Goal: Use online tool/utility: Utilize a website feature to perform a specific function

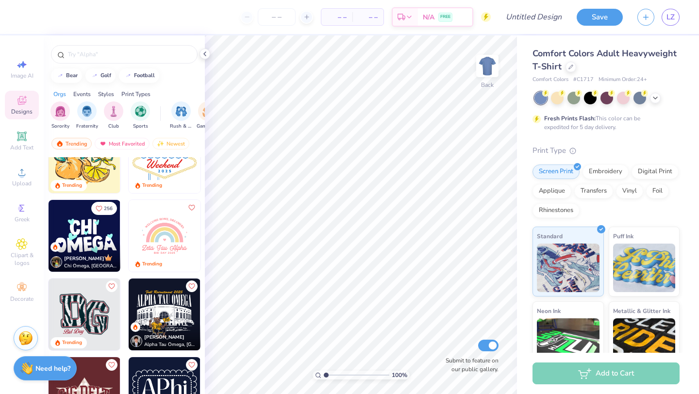
scroll to position [1531, 0]
click at [177, 227] on img at bounding box center [165, 235] width 72 height 72
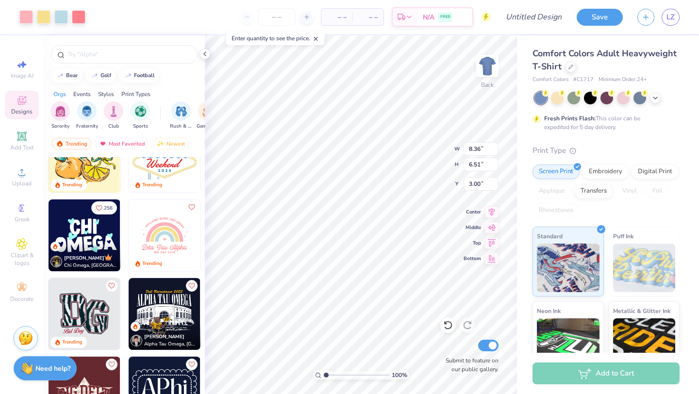
type input "8.36"
type input "6.51"
type input "9.02"
type input "7.03"
click at [569, 210] on div "Rhinestones" at bounding box center [555, 210] width 47 height 15
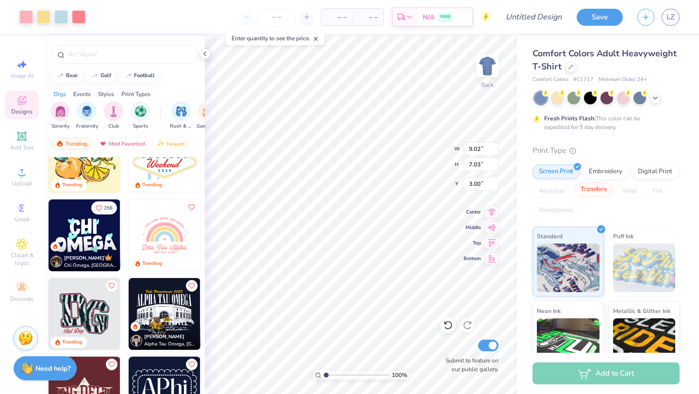
click at [584, 193] on div "Transfers" at bounding box center [593, 190] width 39 height 15
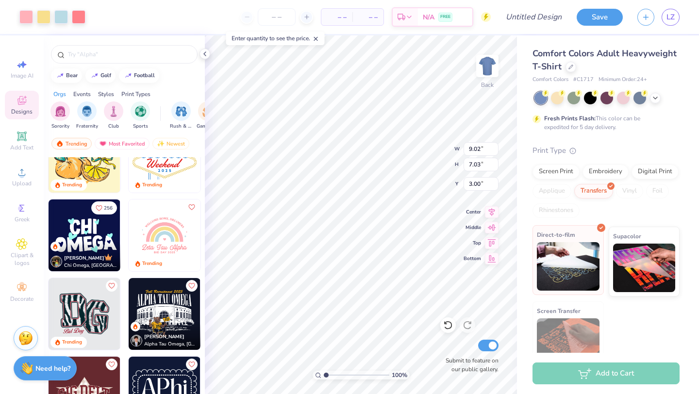
scroll to position [18, 0]
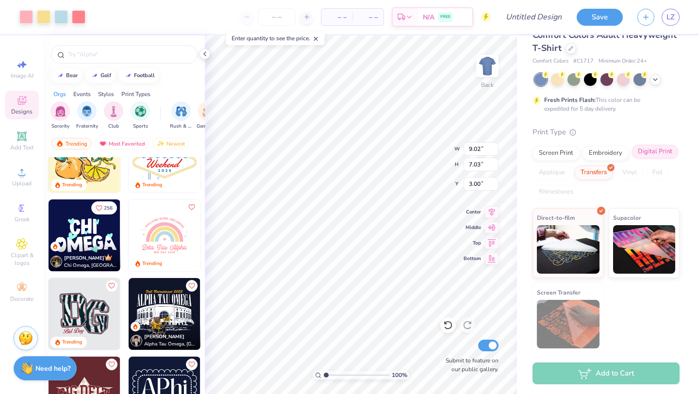
click at [648, 154] on div "Digital Print" at bounding box center [654, 152] width 47 height 15
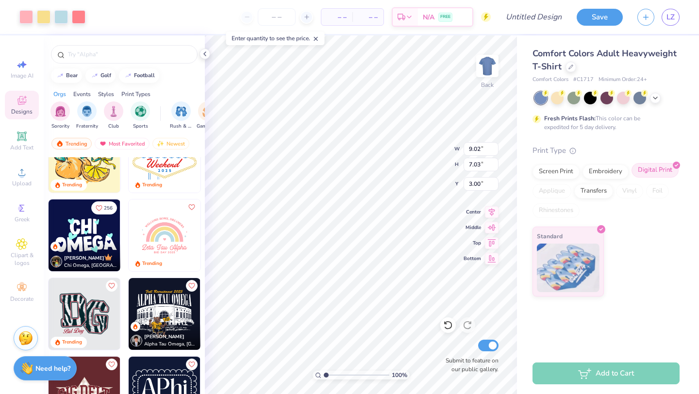
scroll to position [0, 0]
click at [572, 175] on div "Screen Print" at bounding box center [555, 170] width 47 height 15
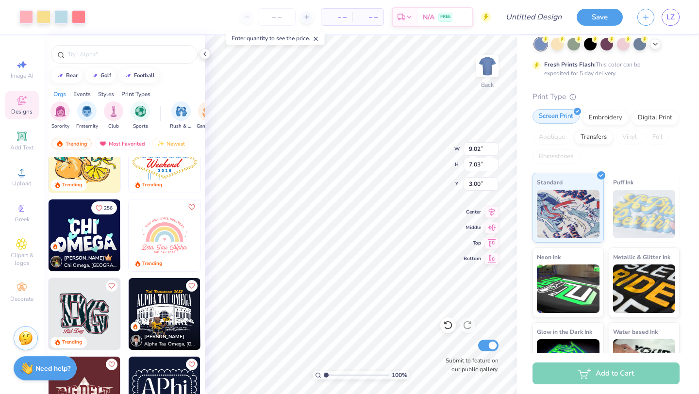
scroll to position [16, 0]
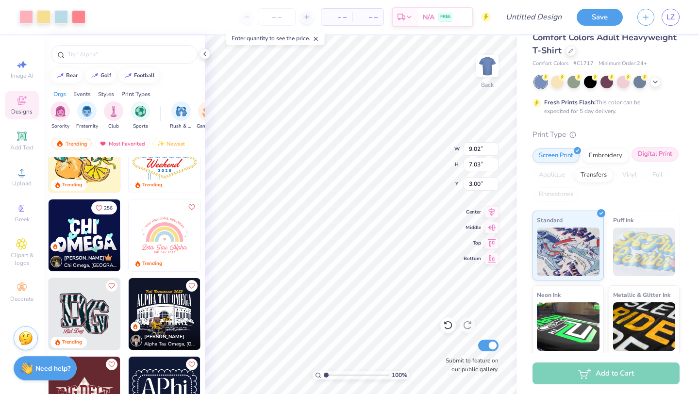
click at [650, 150] on div "Digital Print" at bounding box center [654, 154] width 47 height 15
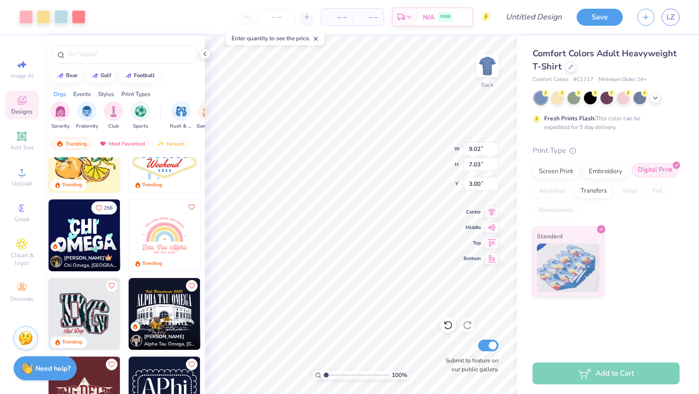
scroll to position [0, 0]
click at [567, 257] on img at bounding box center [568, 266] width 63 height 49
click at [562, 256] on img at bounding box center [568, 266] width 63 height 49
click at [632, 248] on div "Standard" at bounding box center [605, 262] width 147 height 70
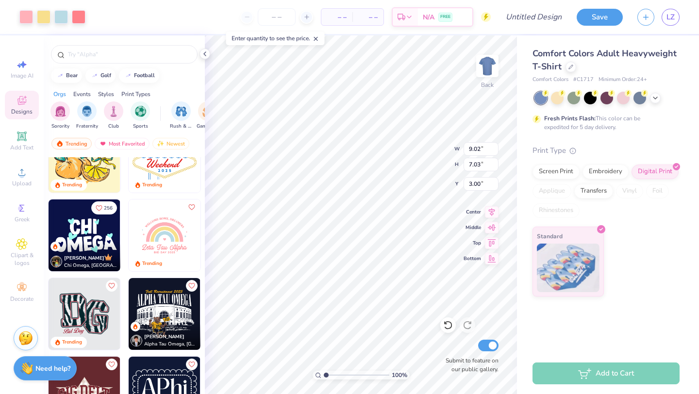
click at [319, 39] on icon at bounding box center [316, 38] width 7 height 7
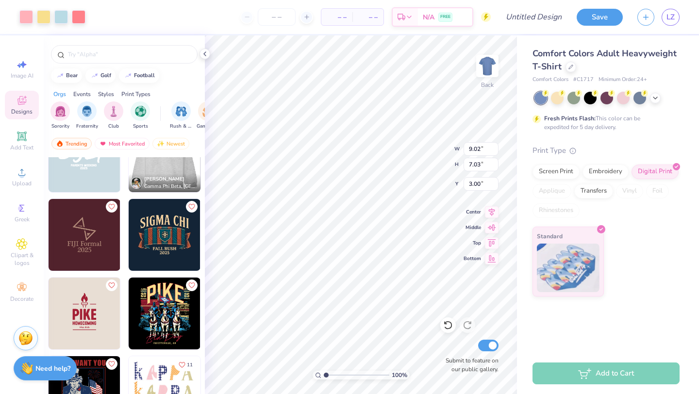
scroll to position [2477, 0]
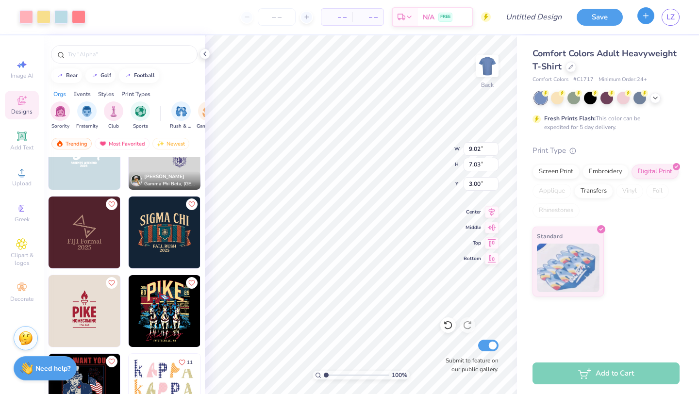
click at [645, 20] on button "button" at bounding box center [645, 15] width 17 height 17
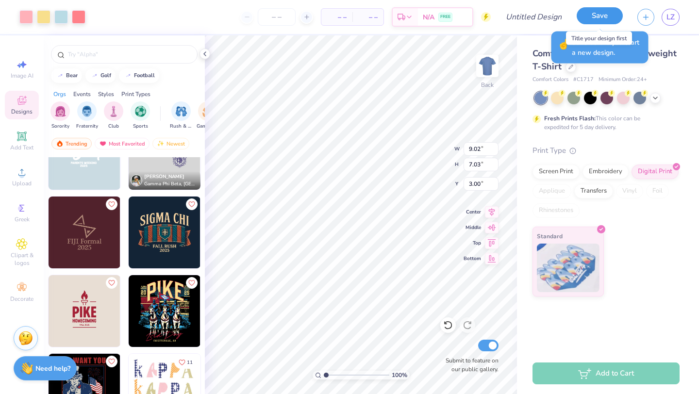
click at [613, 8] on button "Save" at bounding box center [600, 15] width 46 height 17
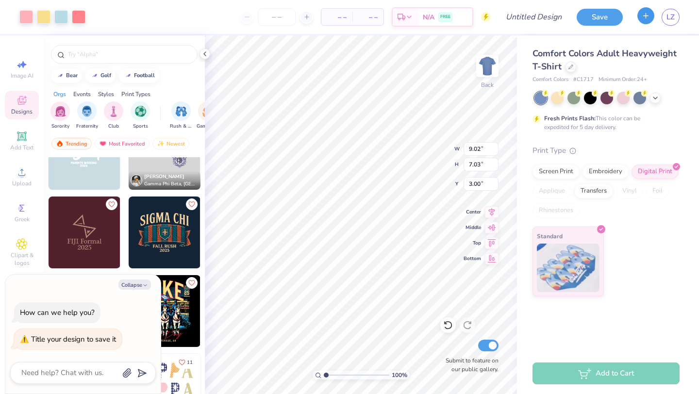
click at [641, 17] on button "button" at bounding box center [645, 15] width 17 height 17
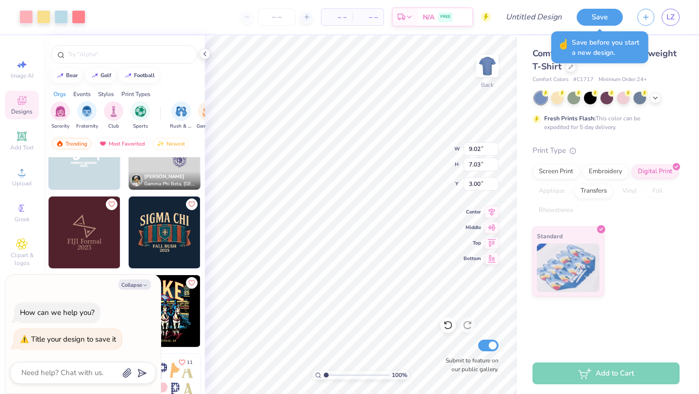
click at [580, 51] on span "Save before you start a new design." at bounding box center [607, 47] width 71 height 20
click at [598, 19] on button "Save" at bounding box center [600, 15] width 46 height 17
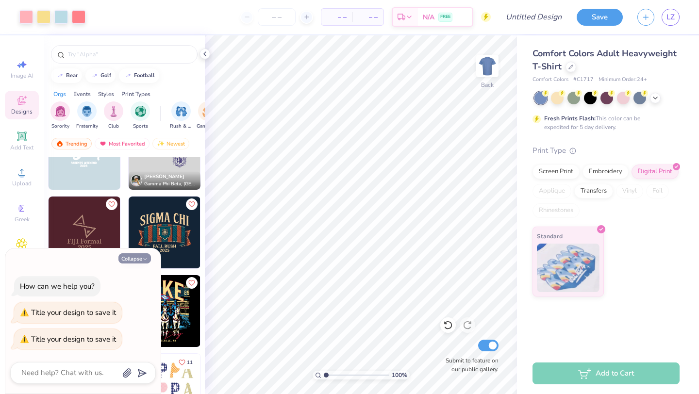
click at [135, 260] on button "Collapse" at bounding box center [134, 258] width 33 height 10
type textarea "x"
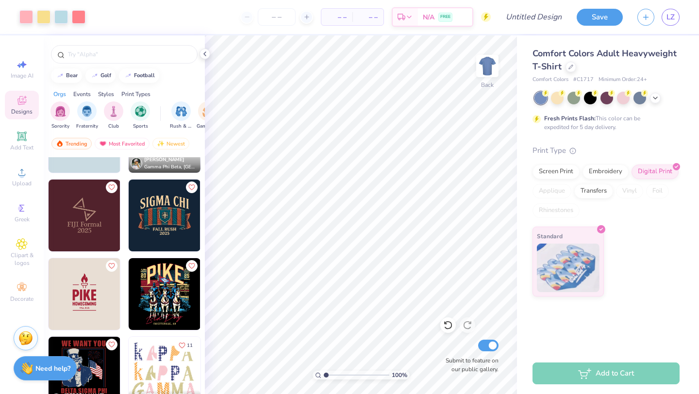
scroll to position [2497, 0]
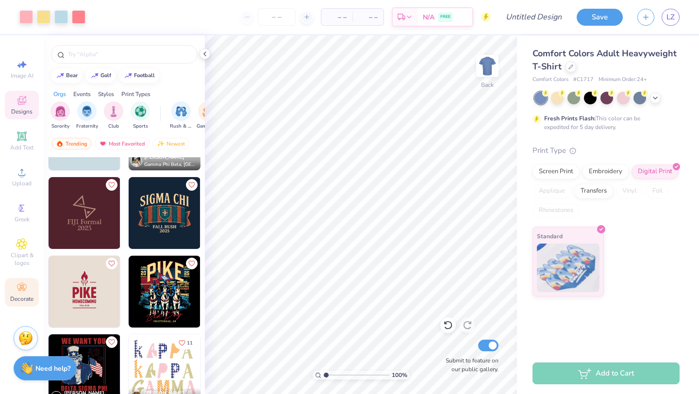
click at [27, 294] on div "Decorate" at bounding box center [22, 292] width 34 height 29
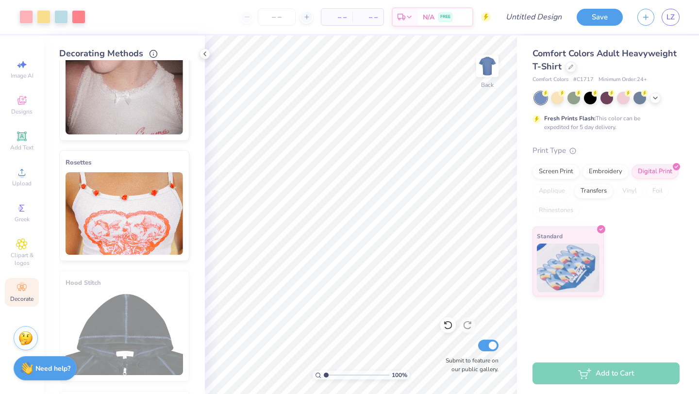
scroll to position [516, 0]
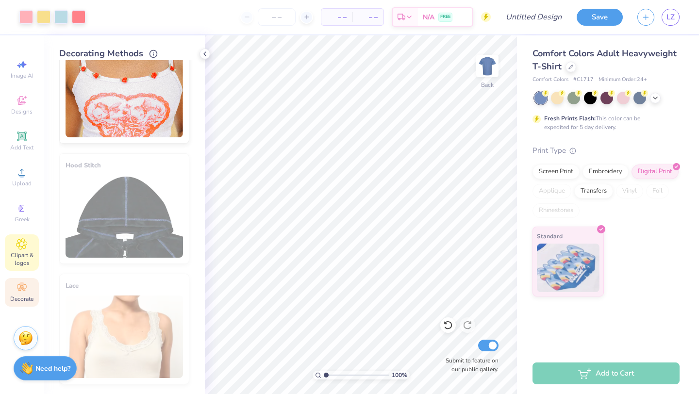
click at [8, 249] on div "Clipart & logos" at bounding box center [22, 252] width 34 height 36
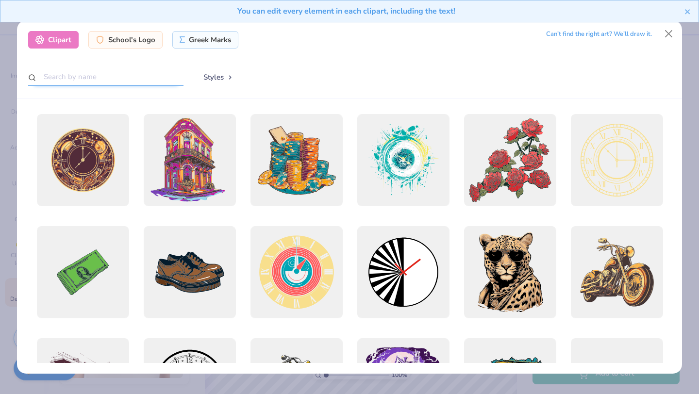
click at [151, 83] on input "text" at bounding box center [105, 77] width 155 height 18
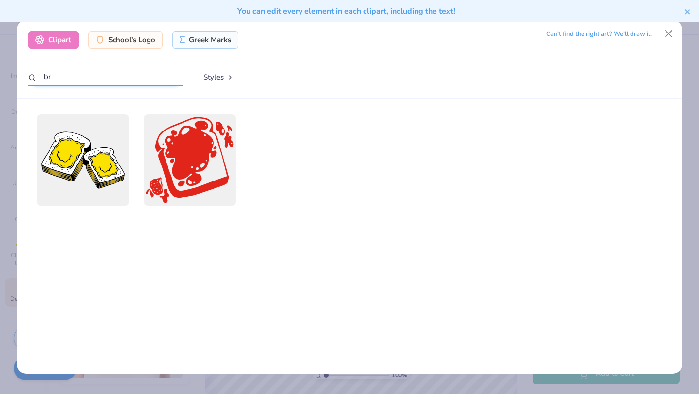
type input "b"
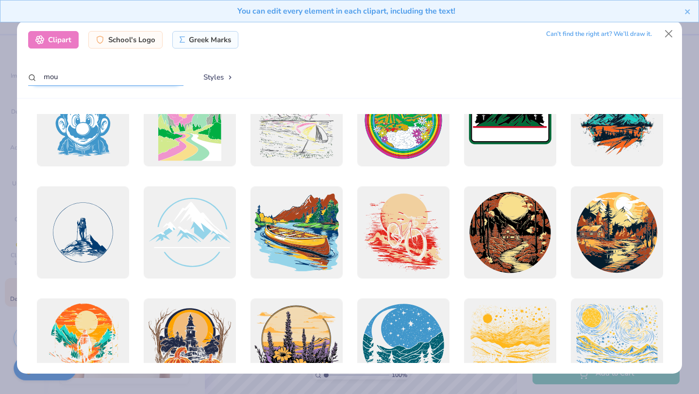
scroll to position [5087, 0]
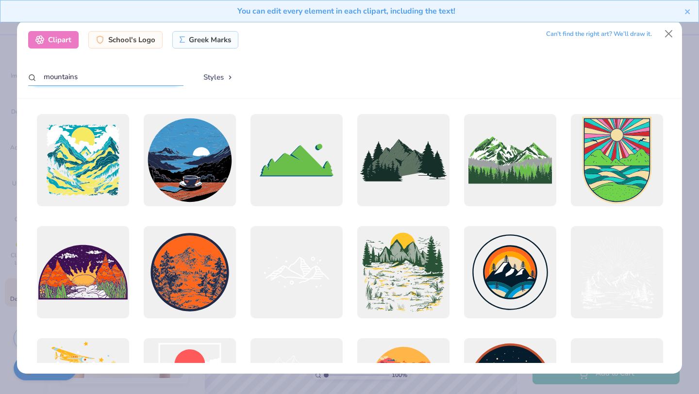
type input "mountains"
click at [216, 75] on button "Styles" at bounding box center [218, 77] width 50 height 18
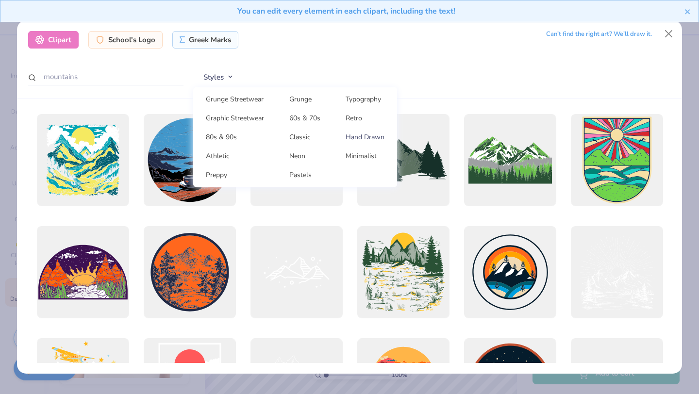
click at [354, 136] on link "Hand Drawn" at bounding box center [365, 137] width 56 height 16
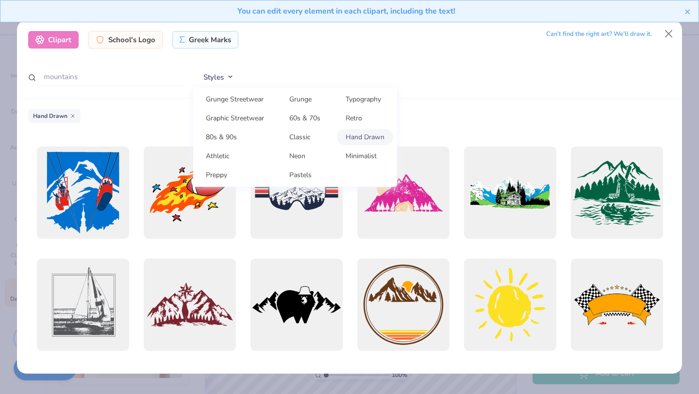
scroll to position [891, 0]
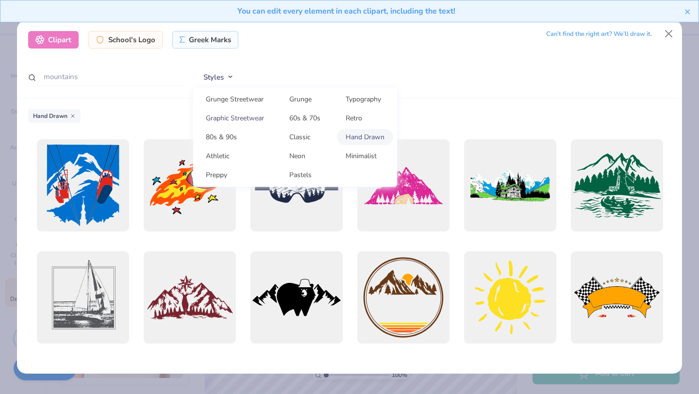
click at [258, 116] on link "Graphic Streetwear" at bounding box center [235, 118] width 76 height 16
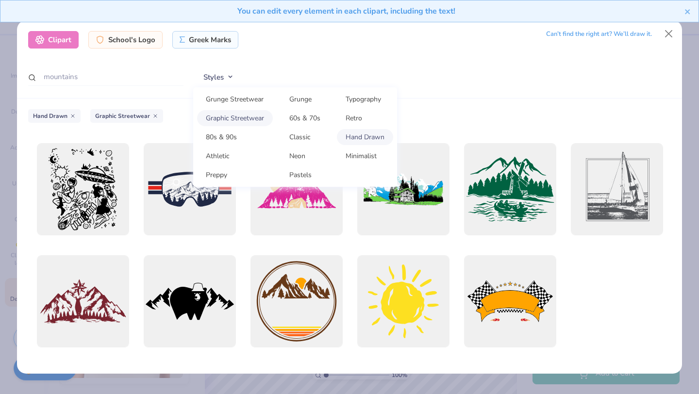
scroll to position [1003, 0]
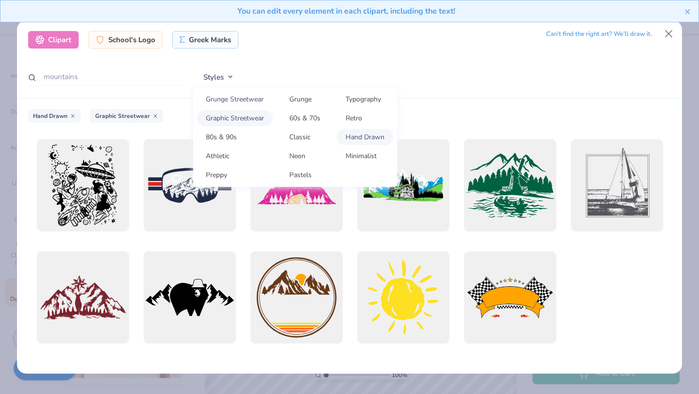
click at [244, 97] on link "Grunge Streetwear" at bounding box center [235, 99] width 76 height 16
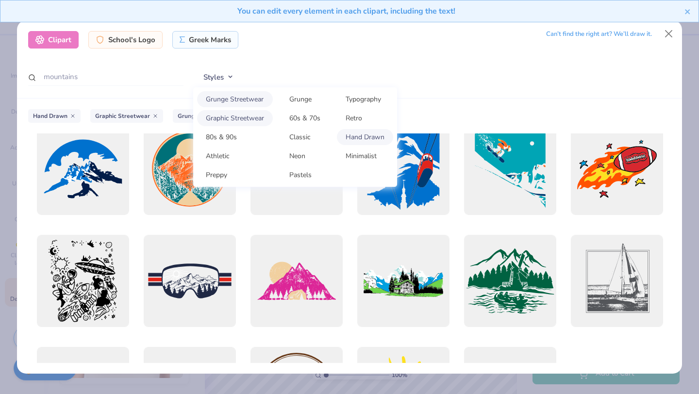
scroll to position [862, 0]
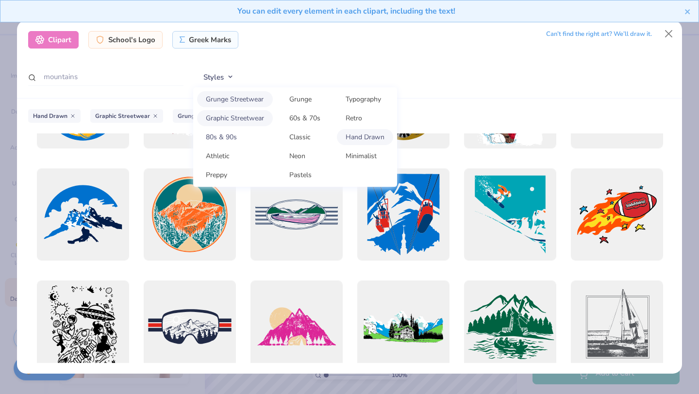
click at [237, 135] on link "80s & 90s" at bounding box center [235, 137] width 76 height 16
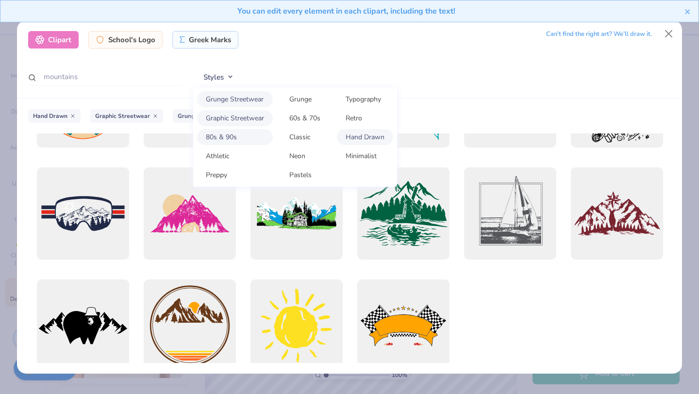
scroll to position [1115, 0]
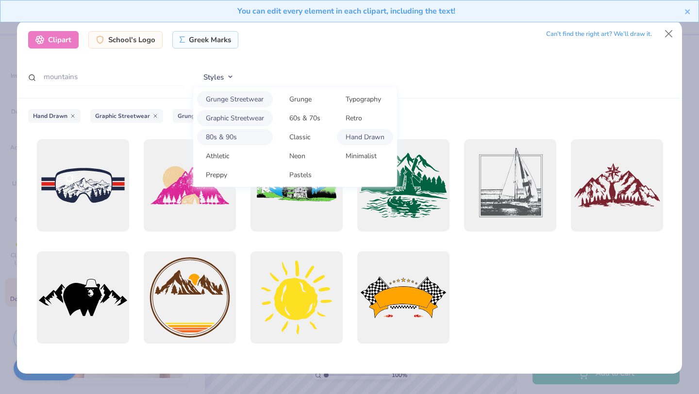
click at [247, 133] on link "80s & 90s" at bounding box center [235, 137] width 76 height 16
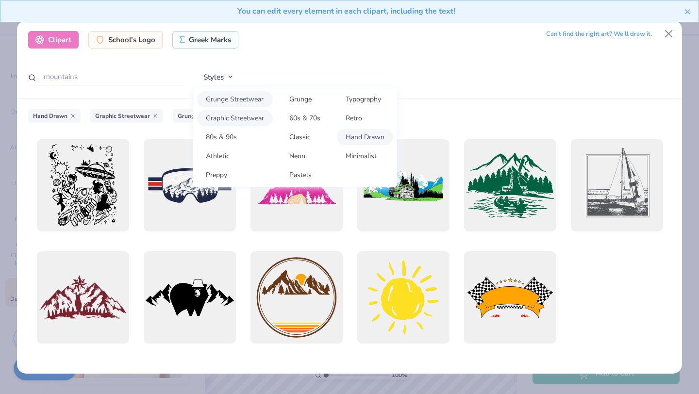
scroll to position [1003, 0]
click at [255, 99] on link "Grunge Streetwear" at bounding box center [235, 99] width 76 height 16
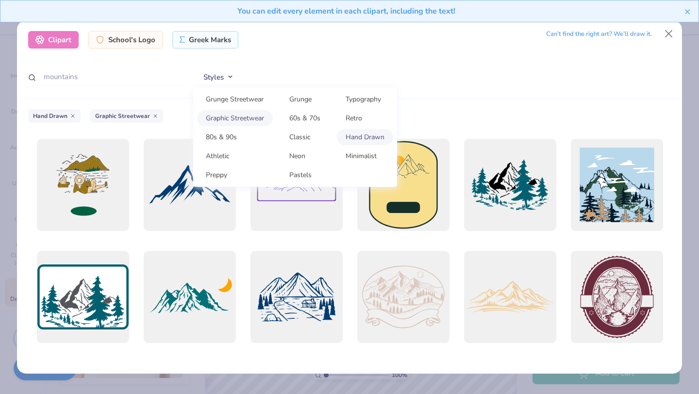
scroll to position [0, 0]
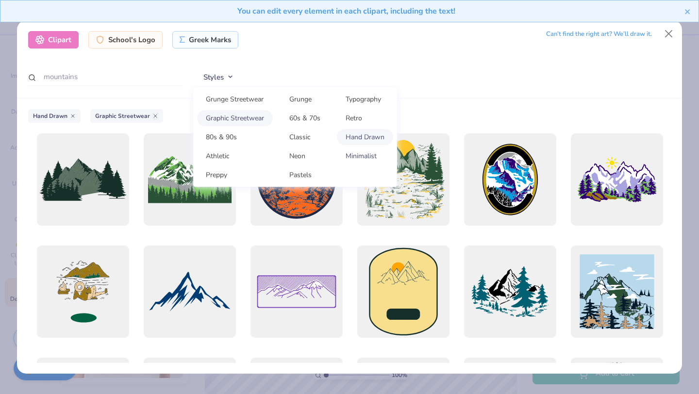
click at [356, 155] on link "Minimalist" at bounding box center [365, 156] width 56 height 16
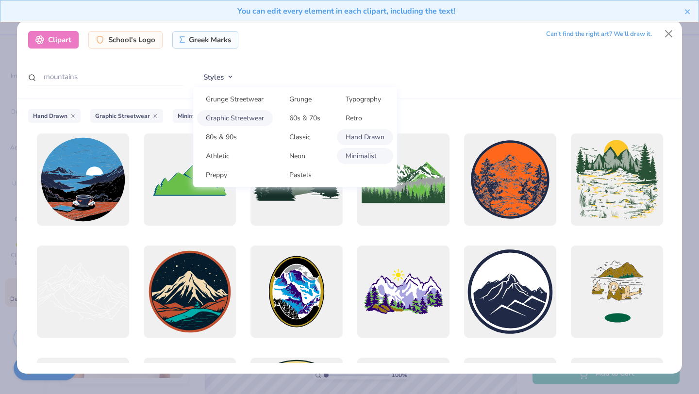
click at [259, 121] on link "Graphic Streetwear" at bounding box center [235, 118] width 76 height 16
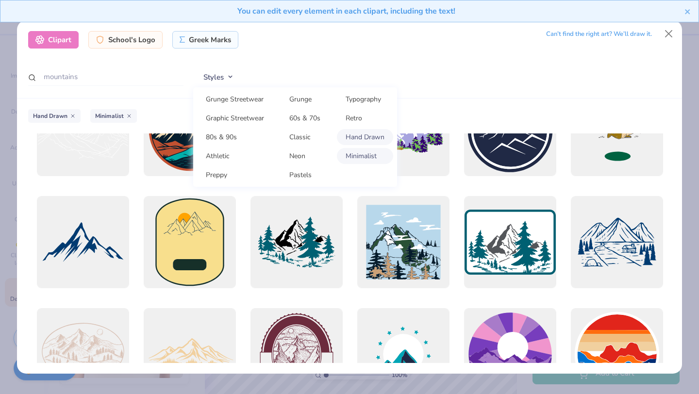
scroll to position [115, 0]
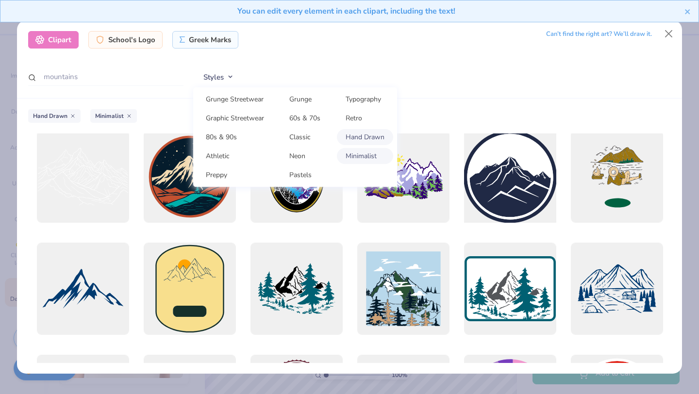
click at [517, 159] on div at bounding box center [509, 176] width 101 height 101
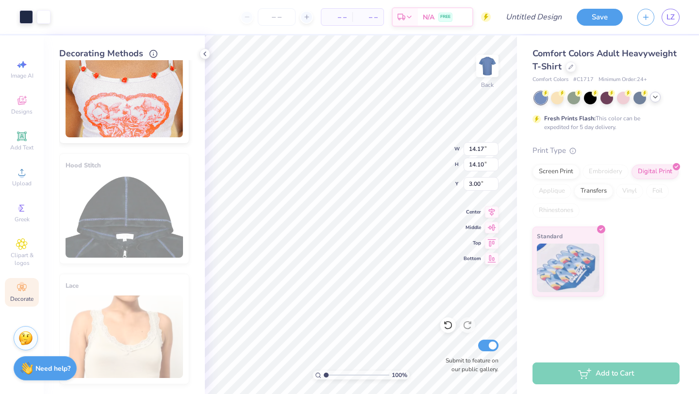
click at [660, 99] on div at bounding box center [655, 97] width 11 height 11
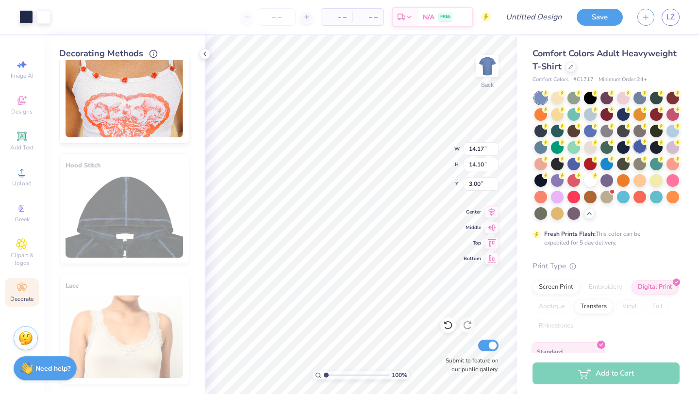
click at [639, 141] on div at bounding box center [639, 146] width 13 height 13
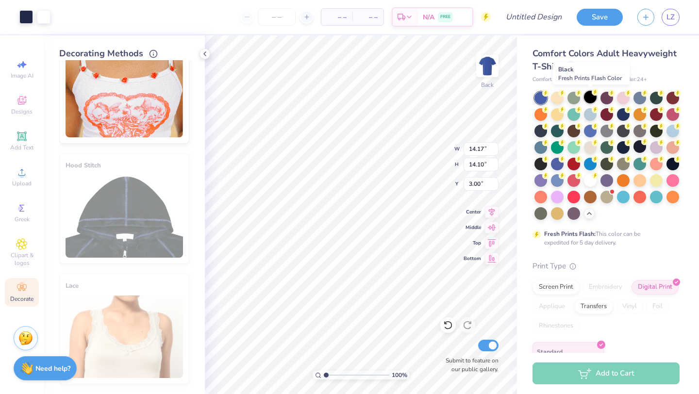
click at [589, 100] on div at bounding box center [590, 97] width 13 height 13
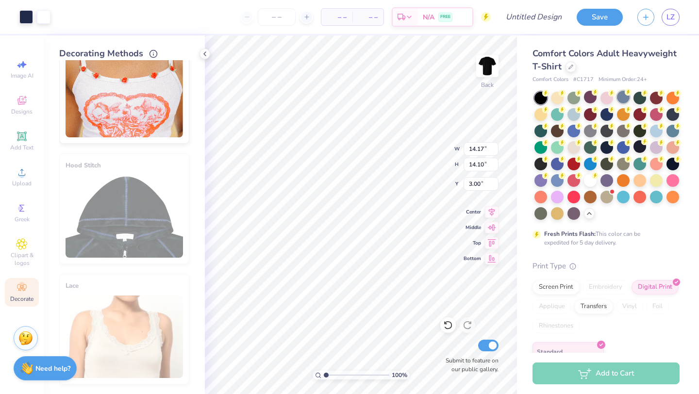
click at [618, 95] on div at bounding box center [623, 97] width 13 height 13
click at [575, 97] on div at bounding box center [573, 97] width 13 height 13
click at [549, 97] on circle at bounding box center [545, 93] width 7 height 7
click at [541, 216] on div at bounding box center [540, 212] width 13 height 13
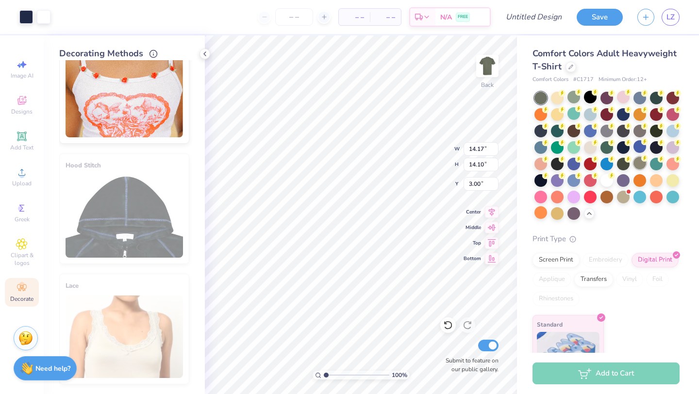
click at [638, 166] on div at bounding box center [639, 163] width 13 height 13
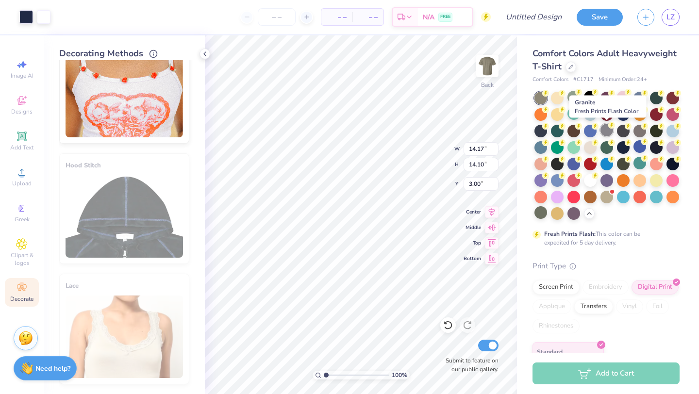
click at [610, 128] on icon at bounding box center [611, 125] width 7 height 7
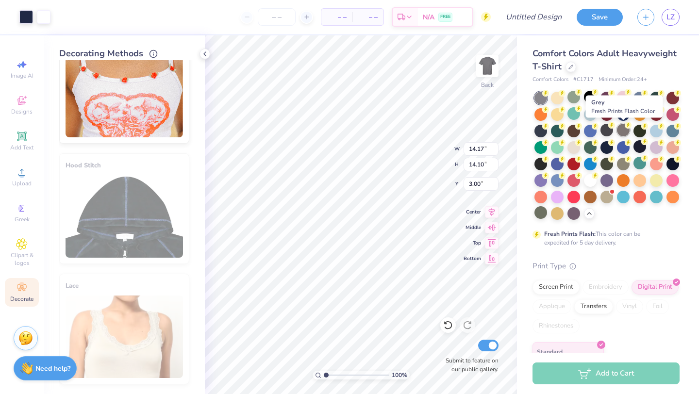
click at [618, 129] on div at bounding box center [623, 130] width 13 height 13
click at [634, 129] on div at bounding box center [639, 130] width 13 height 13
click at [629, 129] on div at bounding box center [623, 130] width 13 height 13
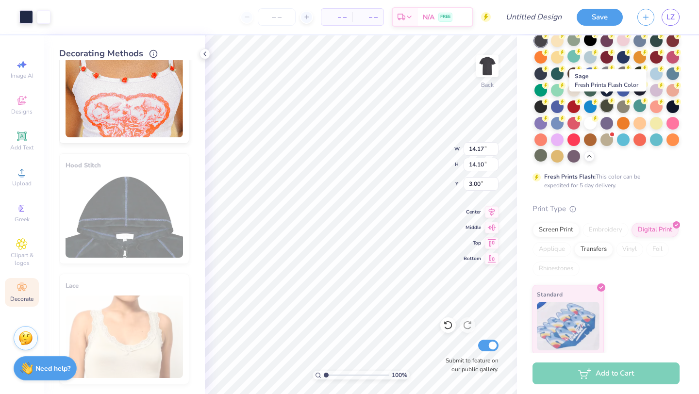
scroll to position [59, 0]
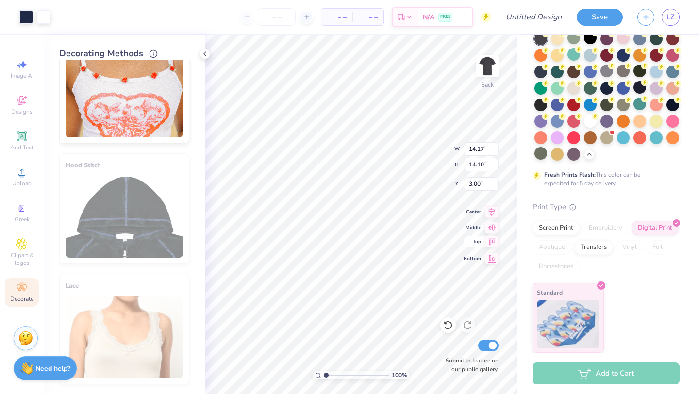
click at [485, 239] on icon at bounding box center [492, 242] width 14 height 12
type input "0.50"
type input "4.28"
type input "4.26"
type input "9.02"
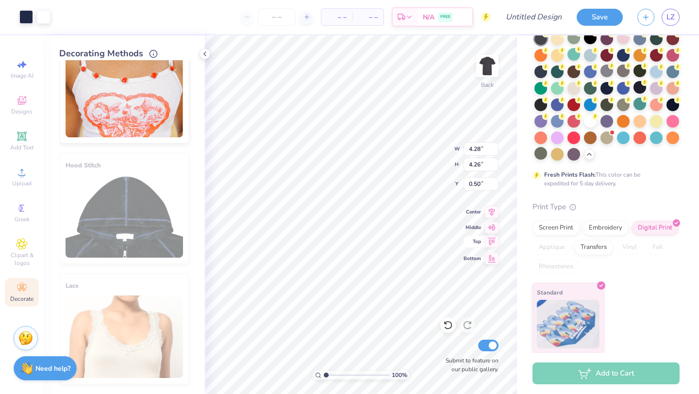
type input "7.03"
type input "3.00"
type input "2.10"
click at [19, 262] on span "Clipart & logos" at bounding box center [22, 259] width 34 height 16
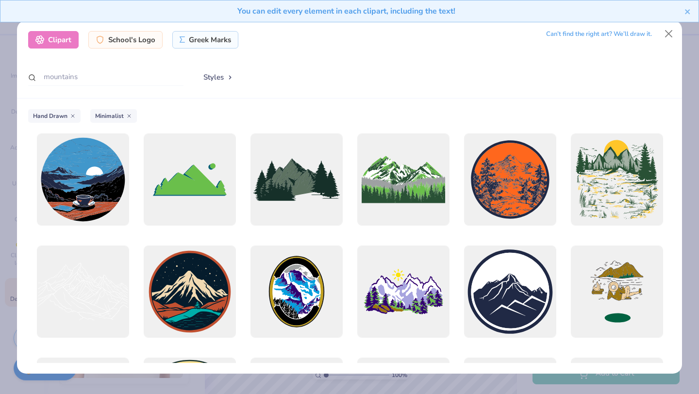
click at [203, 77] on button "Styles" at bounding box center [218, 77] width 50 height 18
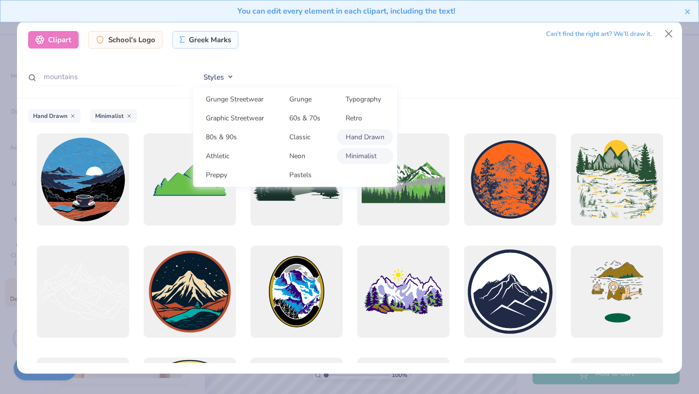
click at [421, 30] on div "Clipart School's Logo Greek Marks Can’t find the right art? We’ll draw it. moun…" at bounding box center [349, 59] width 665 height 78
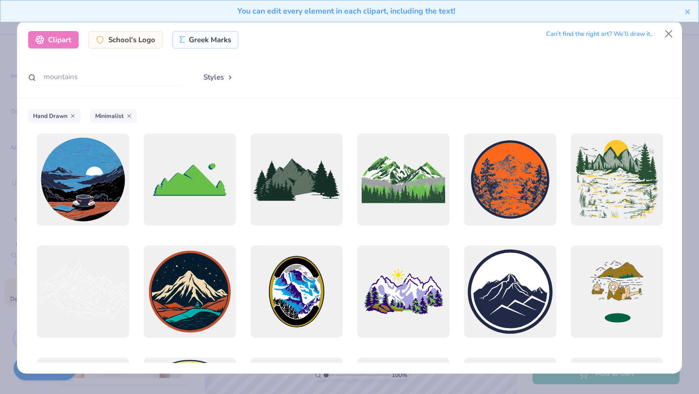
click at [66, 37] on div "Clipart" at bounding box center [53, 39] width 50 height 17
click at [65, 38] on div "Clipart" at bounding box center [53, 39] width 50 height 17
click at [72, 70] on input "mountains" at bounding box center [105, 77] width 155 height 18
click at [55, 41] on div "Clipart" at bounding box center [53, 39] width 50 height 17
click at [675, 36] on button "Close" at bounding box center [669, 33] width 18 height 18
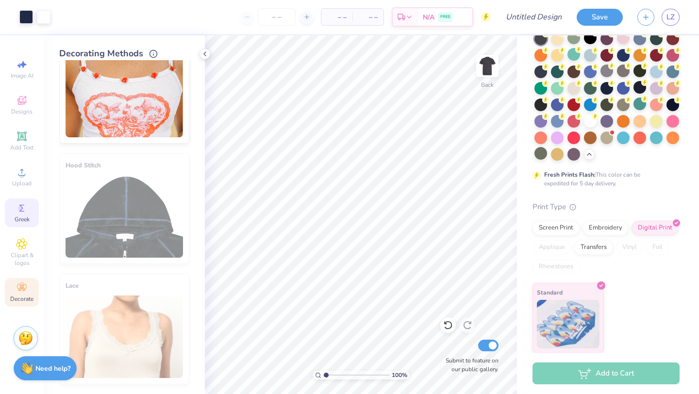
click at [20, 208] on circle at bounding box center [20, 208] width 5 height 5
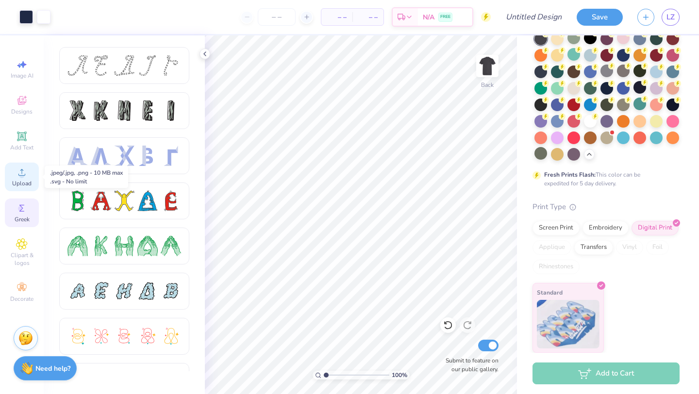
click at [20, 178] on icon at bounding box center [22, 172] width 12 height 12
click at [23, 136] on icon at bounding box center [21, 136] width 7 height 7
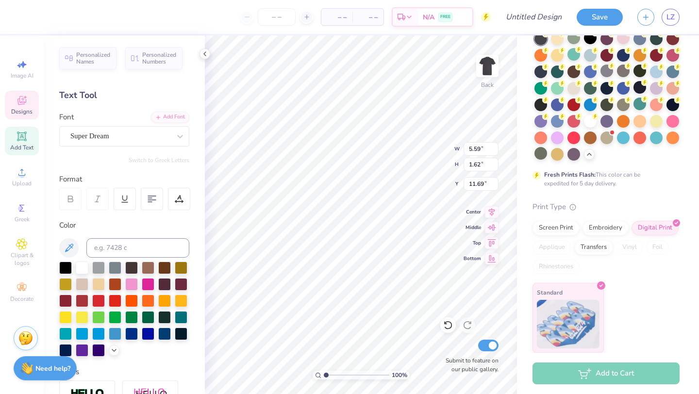
click at [21, 108] on span "Designs" at bounding box center [21, 112] width 21 height 8
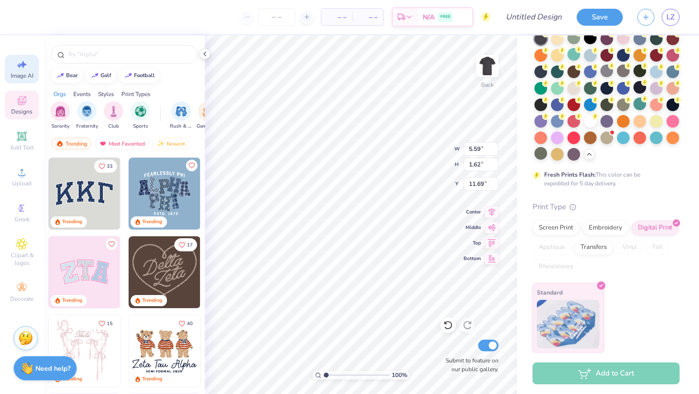
click at [16, 77] on span "Image AI" at bounding box center [22, 76] width 23 height 8
select select "4"
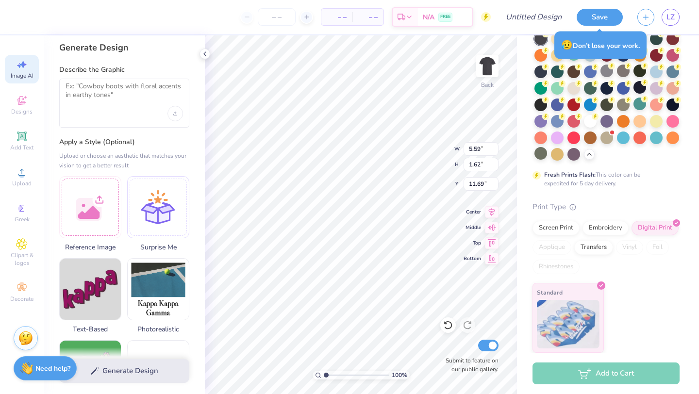
scroll to position [0, 0]
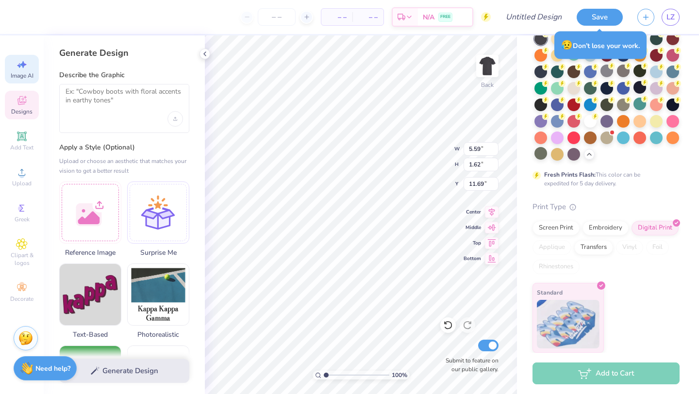
click at [18, 102] on icon at bounding box center [21, 100] width 9 height 9
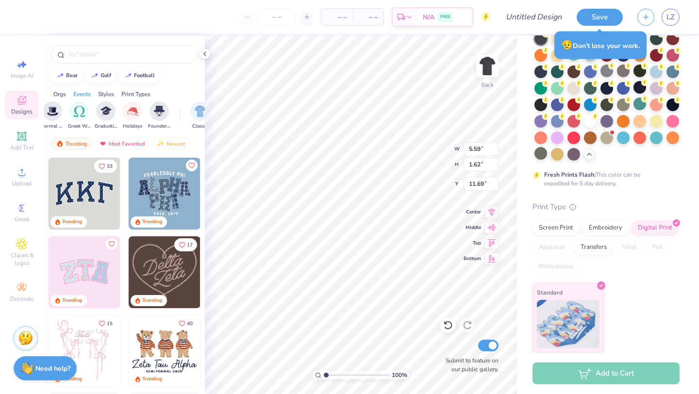
scroll to position [0, 822]
click at [133, 103] on div "filter for Patches" at bounding box center [134, 110] width 19 height 19
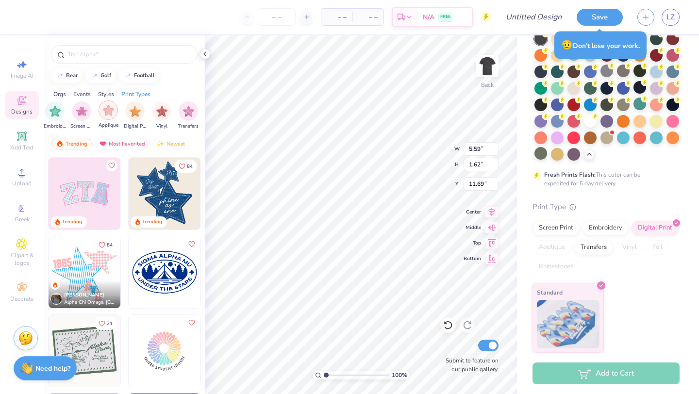
click at [114, 112] on div "filter for Applique" at bounding box center [108, 109] width 19 height 19
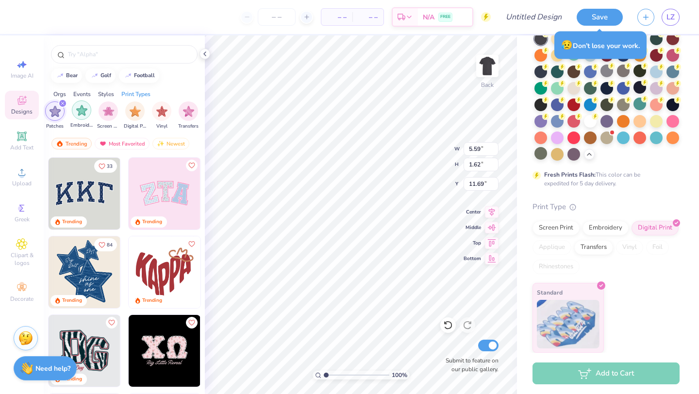
click at [89, 113] on div "filter for Embroidery" at bounding box center [81, 109] width 19 height 19
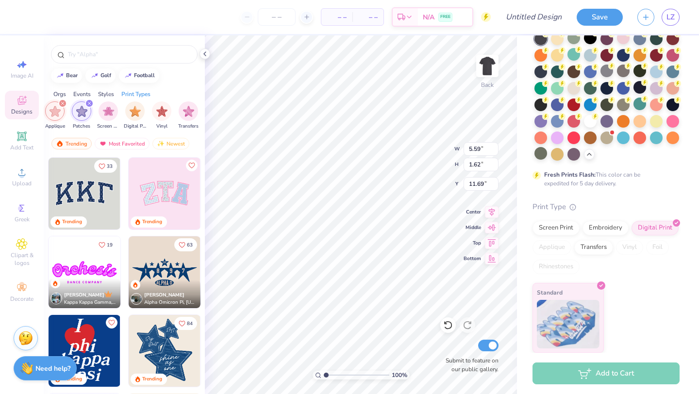
click at [62, 114] on div "filter for Applique" at bounding box center [54, 110] width 19 height 19
click at [181, 101] on div "Sorority Fraternity Club Sports Rush & Bid Game Day Parent's Weekend PR & Gener…" at bounding box center [124, 117] width 161 height 36
click at [181, 105] on div "filter for Transfers" at bounding box center [188, 109] width 19 height 19
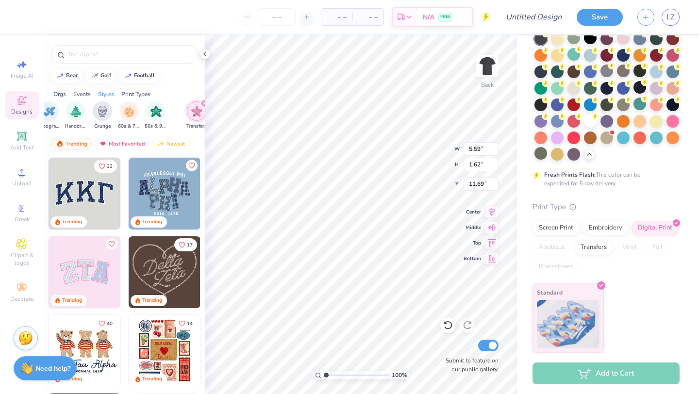
scroll to position [0, 648]
click at [75, 114] on img "filter for Handdrawn" at bounding box center [80, 110] width 11 height 11
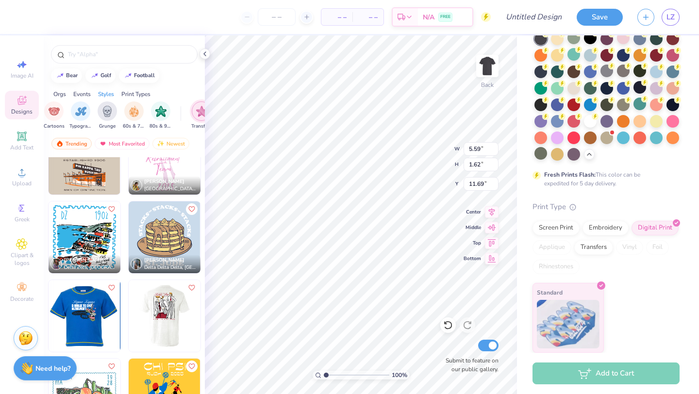
scroll to position [1510, 0]
